Goal: Check status: Check status

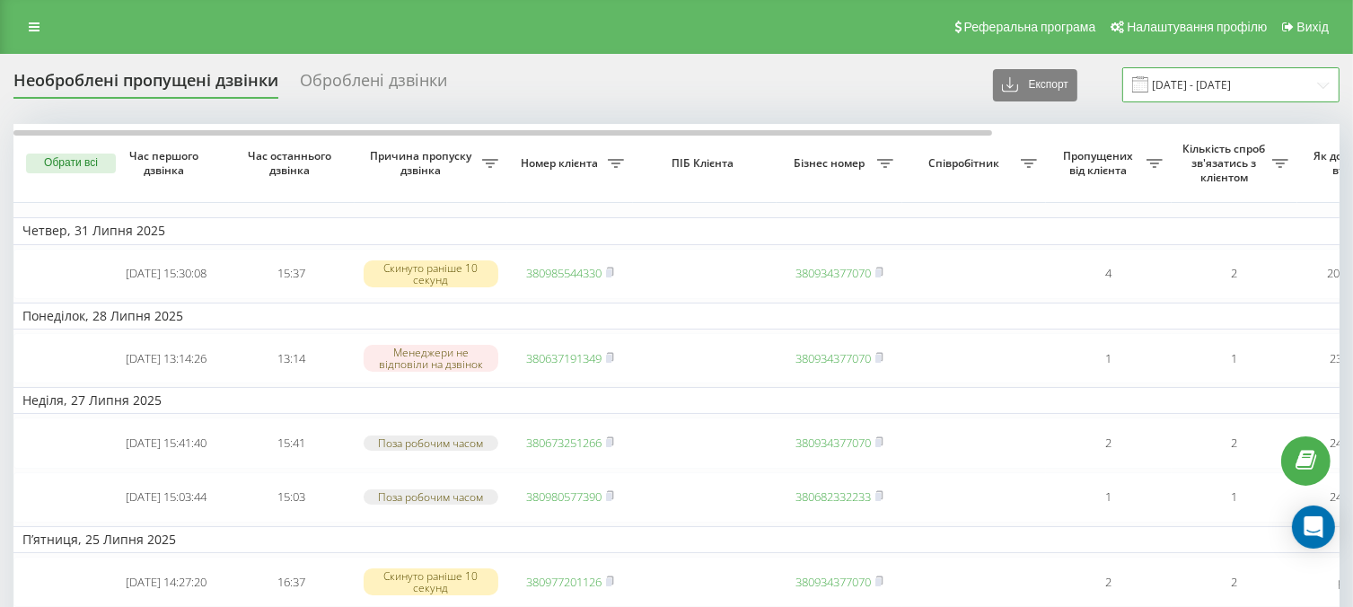
click at [1192, 77] on input "[DATE] - [DATE]" at bounding box center [1230, 84] width 217 height 35
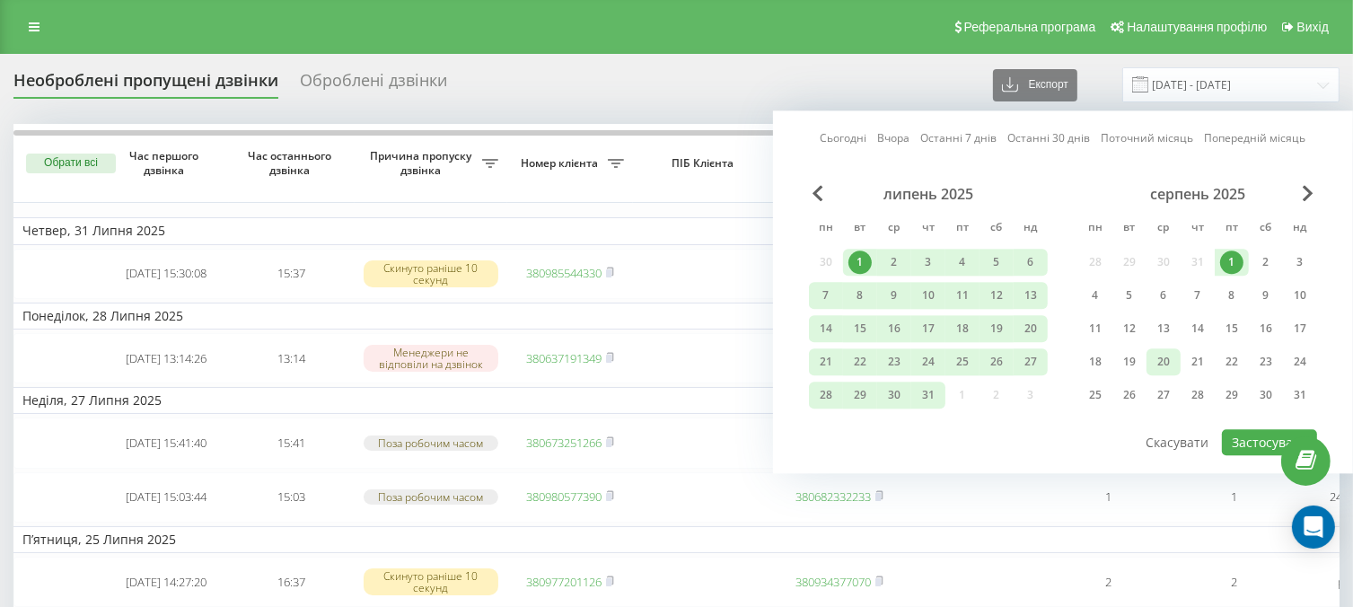
click at [1153, 360] on div "20" at bounding box center [1163, 361] width 23 height 23
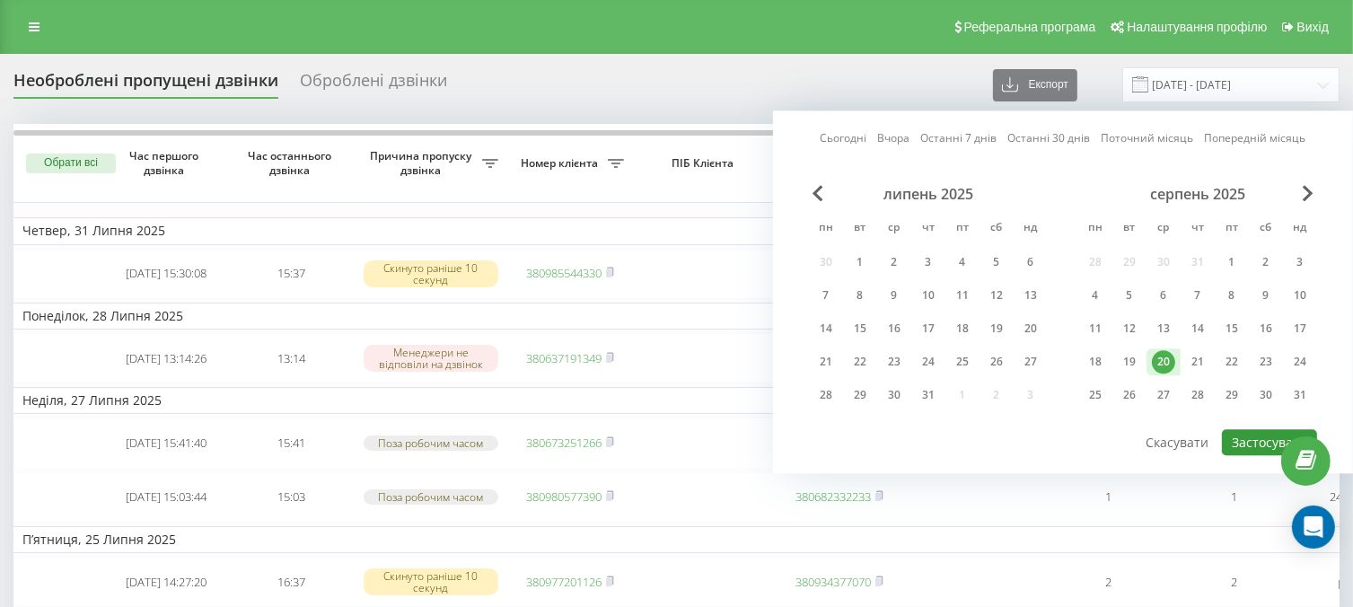
click at [1249, 447] on button "Застосувати" at bounding box center [1269, 442] width 95 height 26
type input "[DATE] - [DATE]"
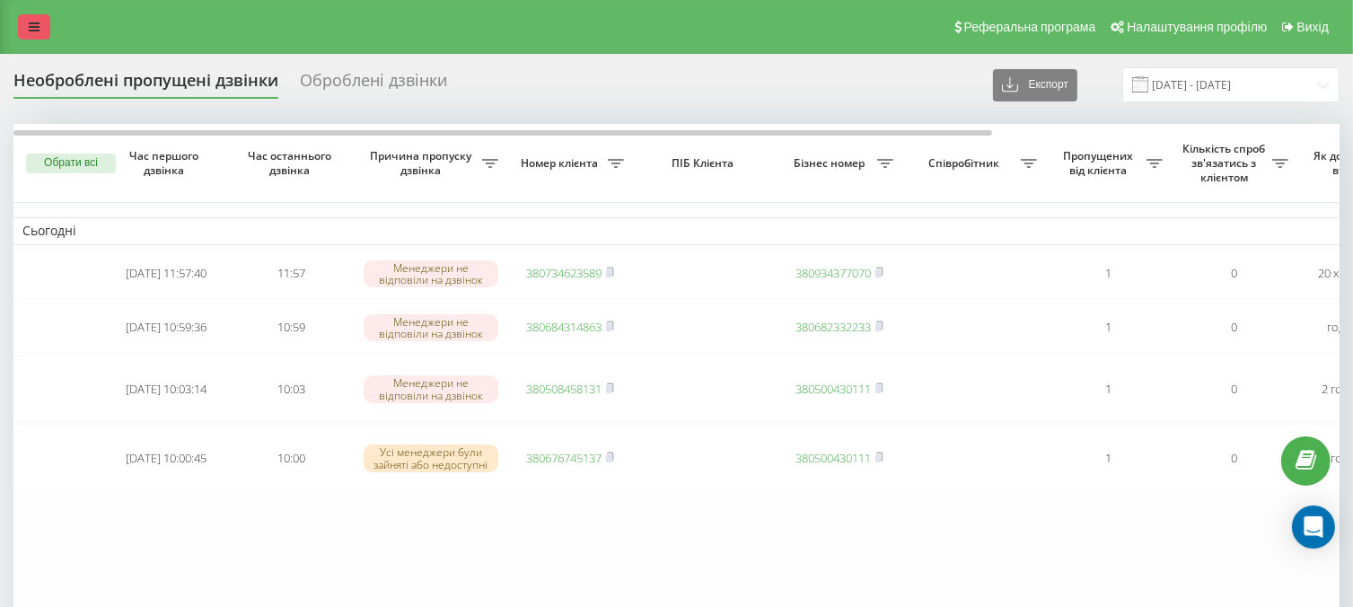
click at [42, 32] on link at bounding box center [34, 26] width 32 height 25
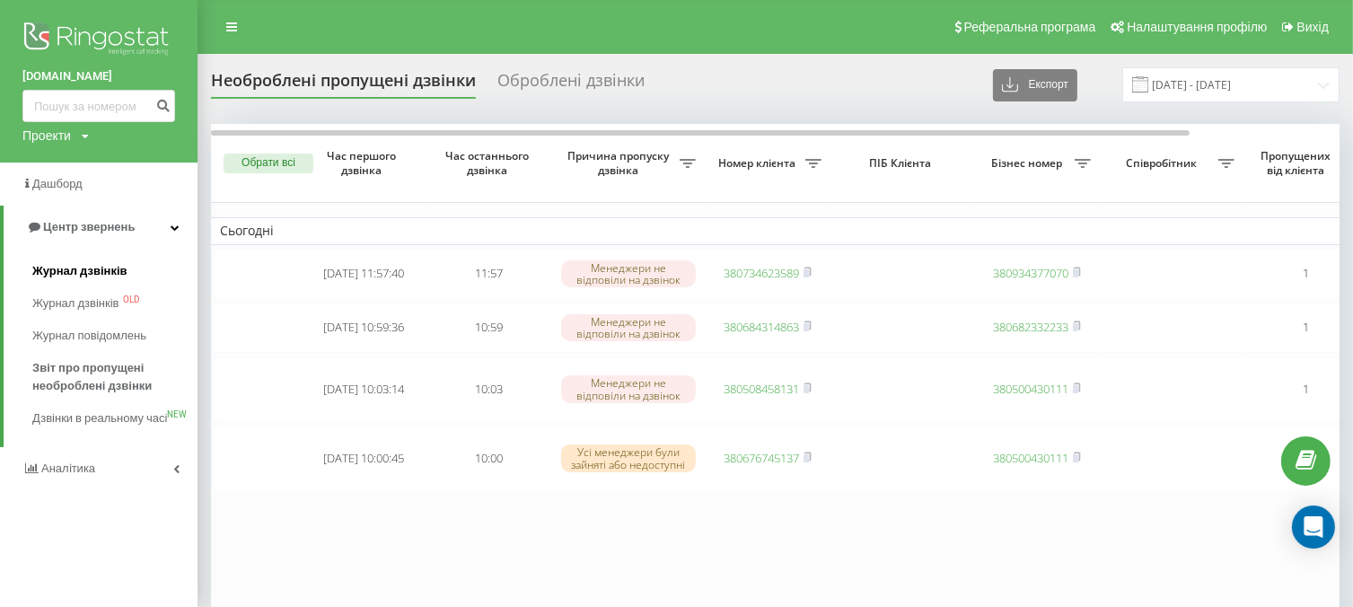
click at [74, 259] on link "Журнал дзвінків" at bounding box center [114, 271] width 165 height 32
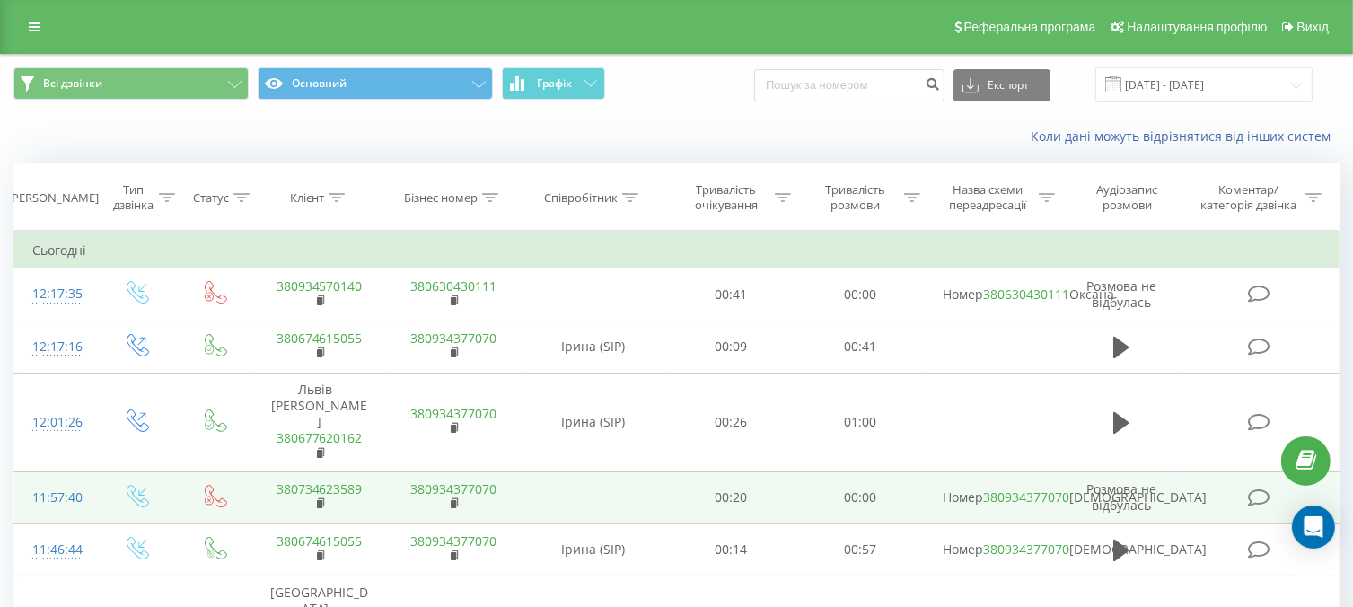
drag, startPoint x: 321, startPoint y: 306, endPoint x: 317, endPoint y: 545, distance: 238.8
click at [320, 305] on rect at bounding box center [319, 301] width 5 height 8
